Goal: Task Accomplishment & Management: Manage account settings

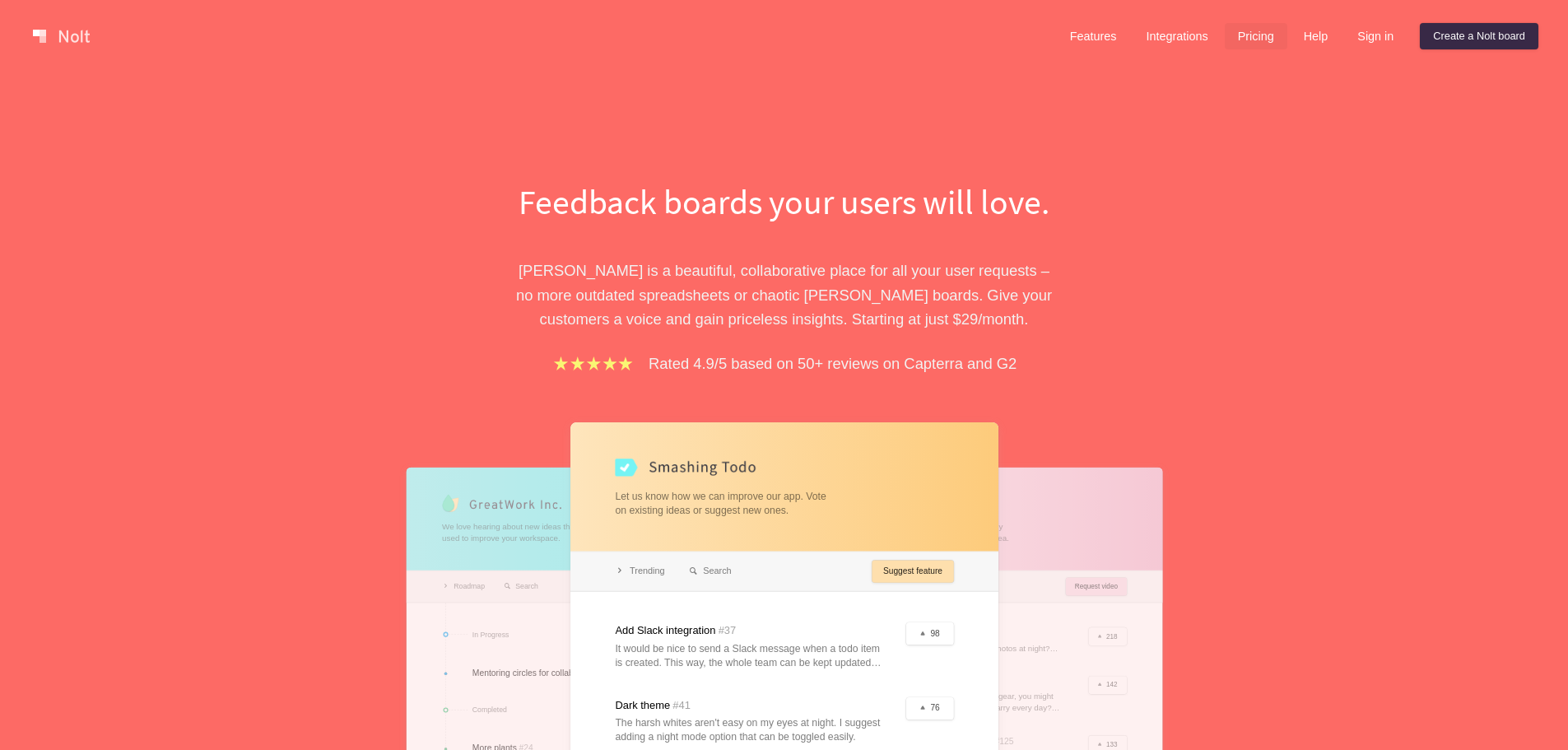
click at [1226, 34] on link "Pricing" at bounding box center [1256, 36] width 63 height 26
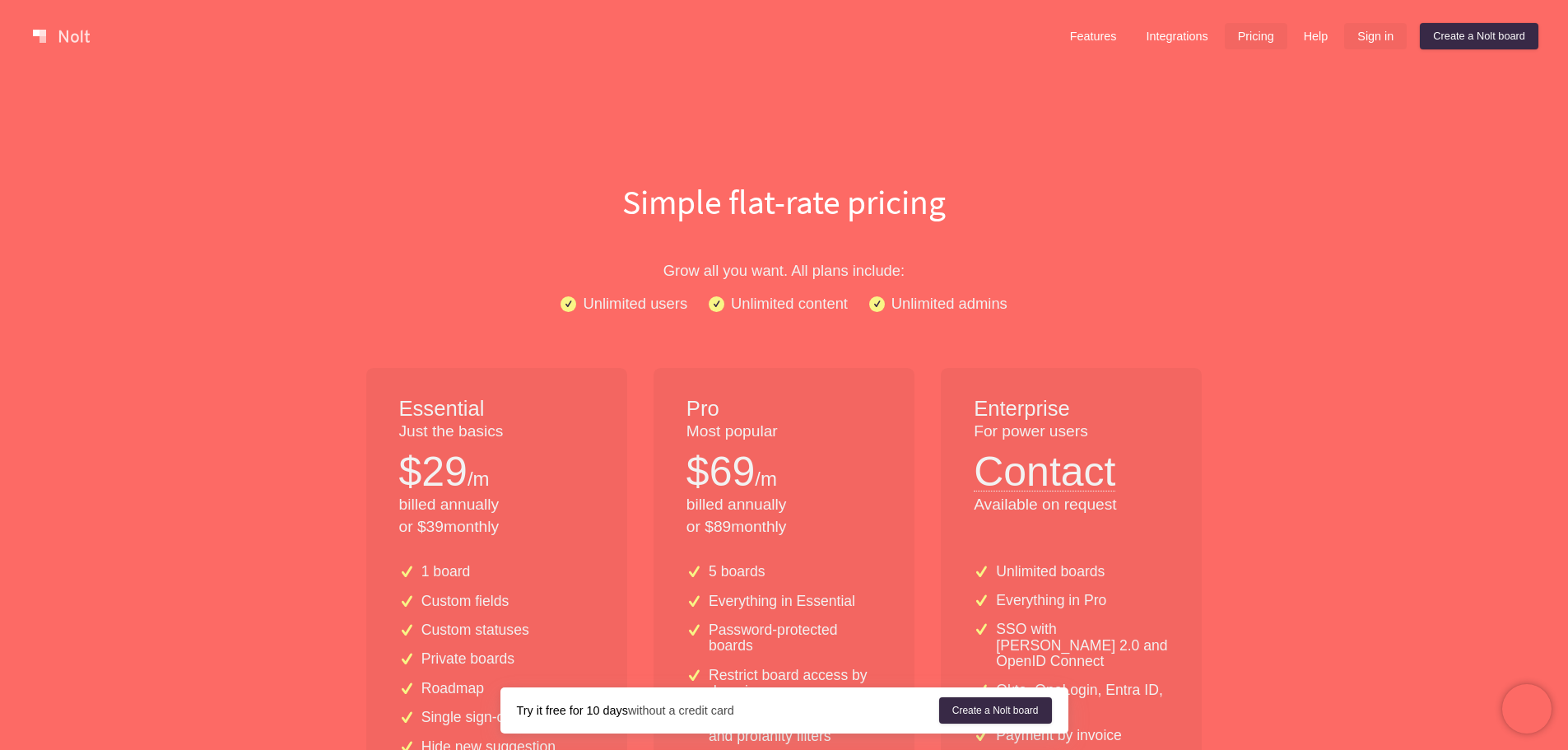
click at [1370, 31] on link "Sign in" at bounding box center [1376, 36] width 63 height 26
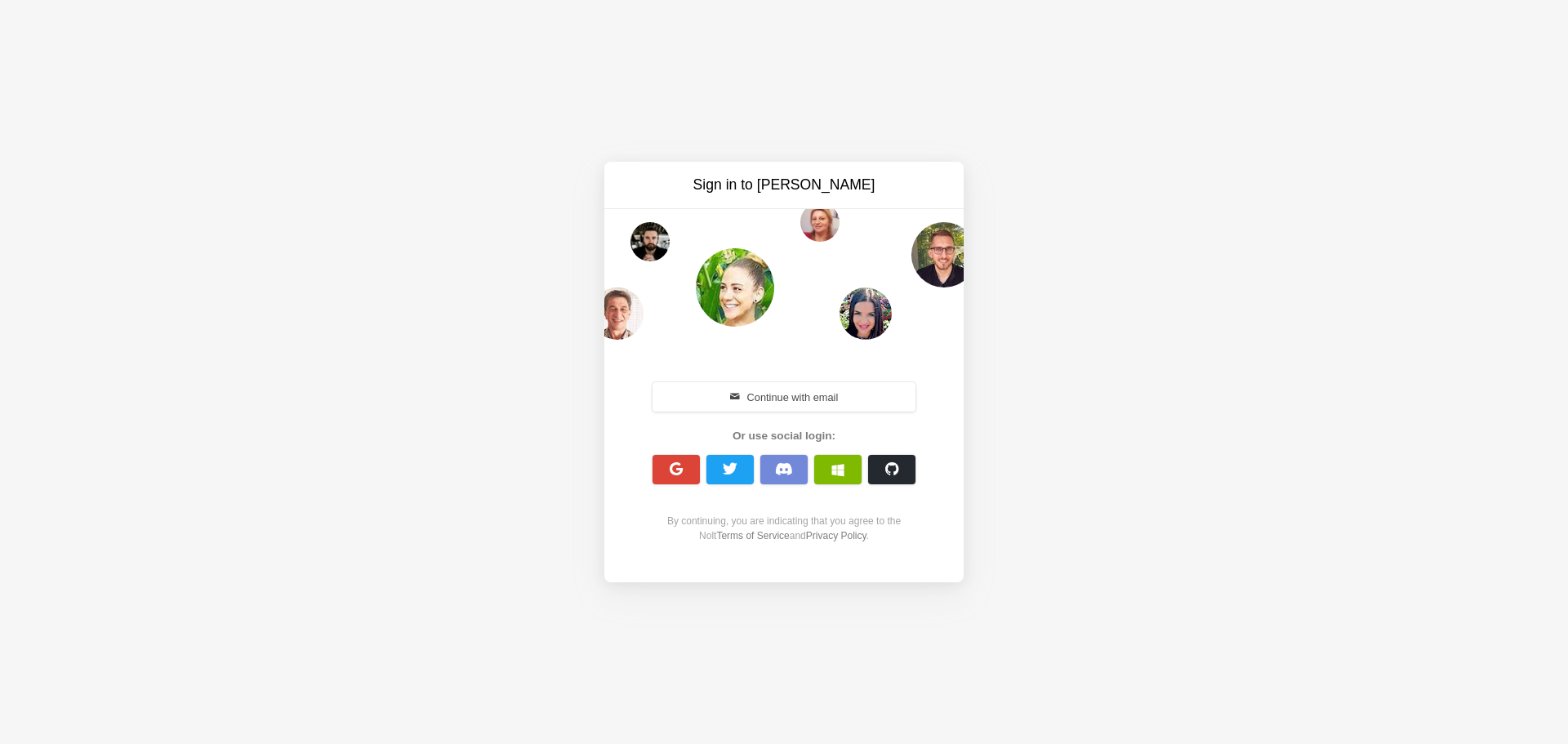
click at [852, 392] on button "Continue with email" at bounding box center [784, 397] width 263 height 29
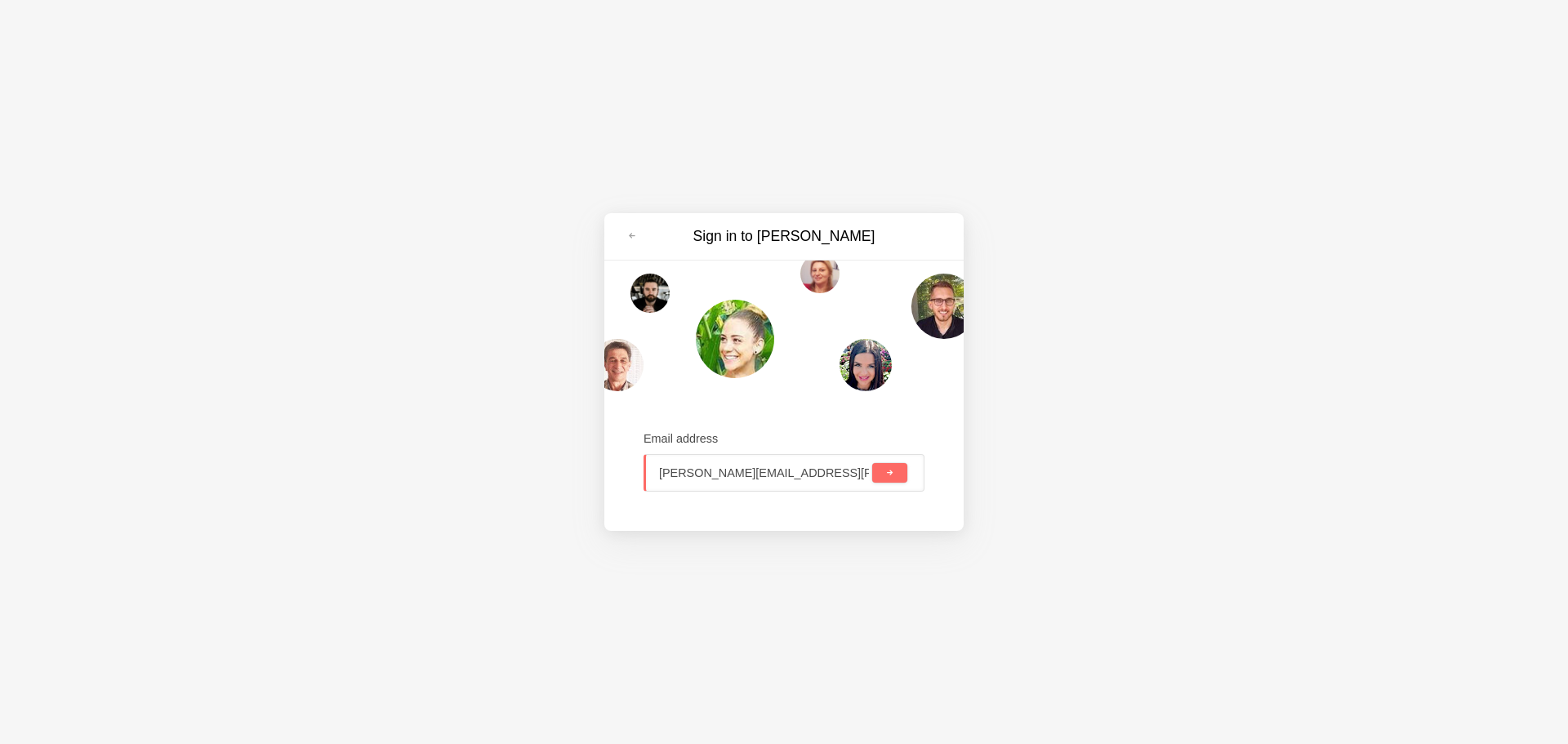
type input "[PERSON_NAME][EMAIL_ADDRESS][PERSON_NAME][DOMAIN_NAME]"
click at [872, 463] on button "submit" at bounding box center [890, 473] width 36 height 20
